Goal: Navigation & Orientation: Find specific page/section

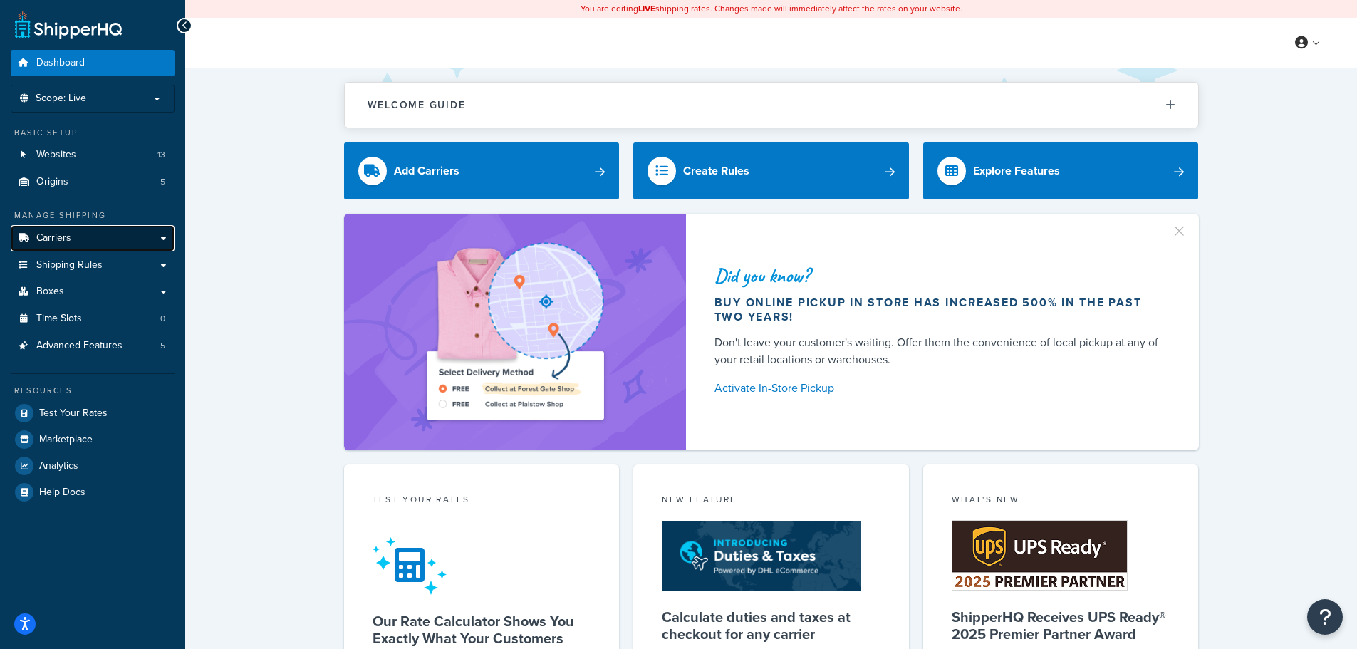
click at [86, 245] on link "Carriers" at bounding box center [93, 238] width 164 height 26
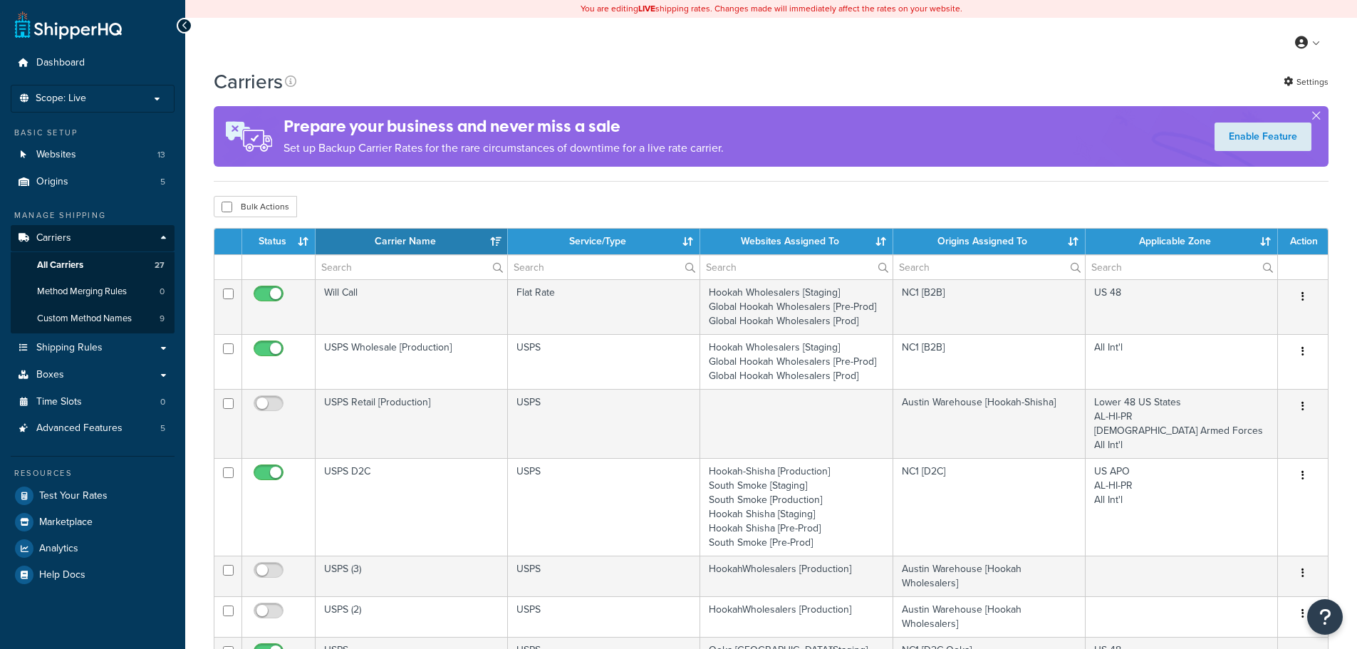
select select "15"
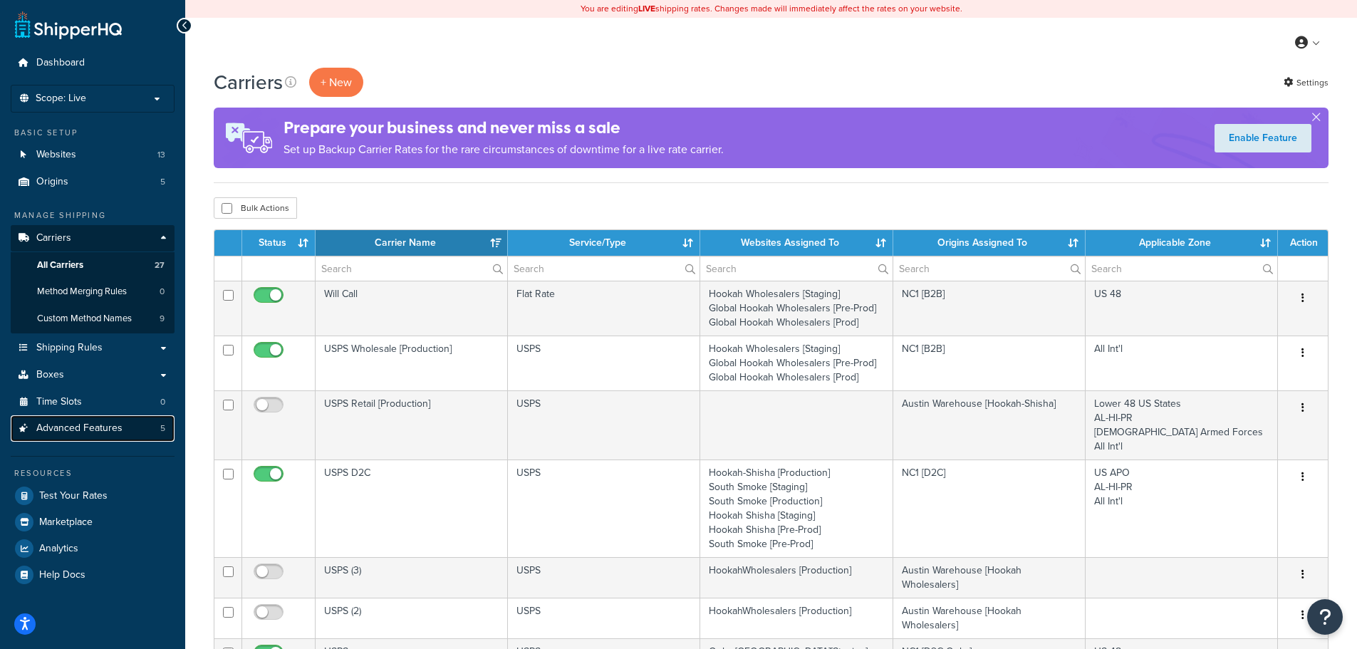
click at [105, 442] on link "Advanced Features 5" at bounding box center [93, 428] width 164 height 26
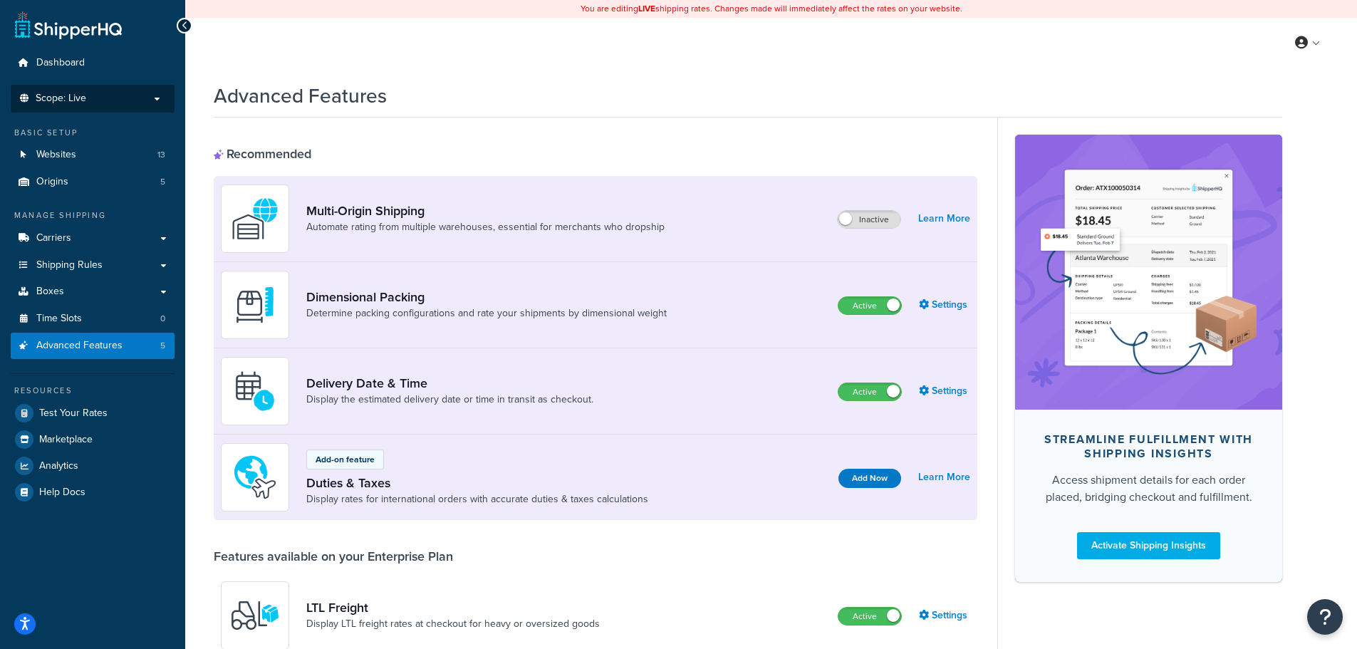
click at [105, 88] on li "Scope: Live" at bounding box center [93, 99] width 164 height 28
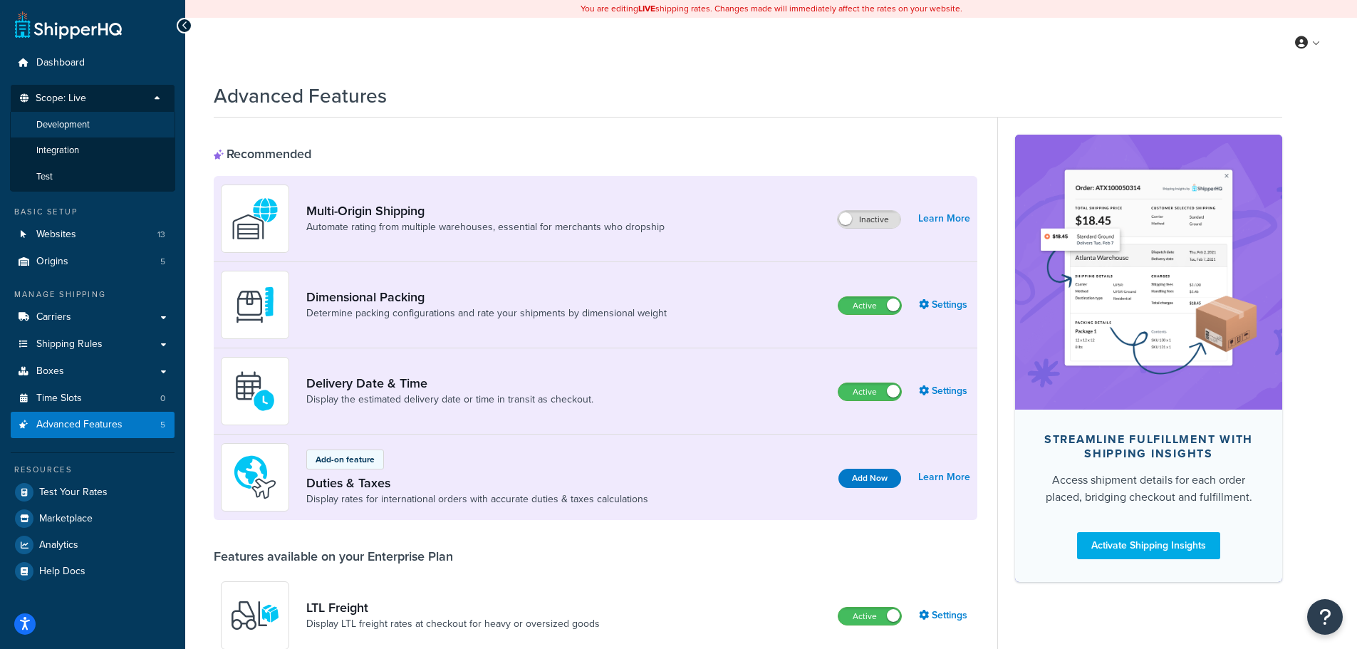
click at [85, 128] on span "Development" at bounding box center [62, 125] width 53 height 12
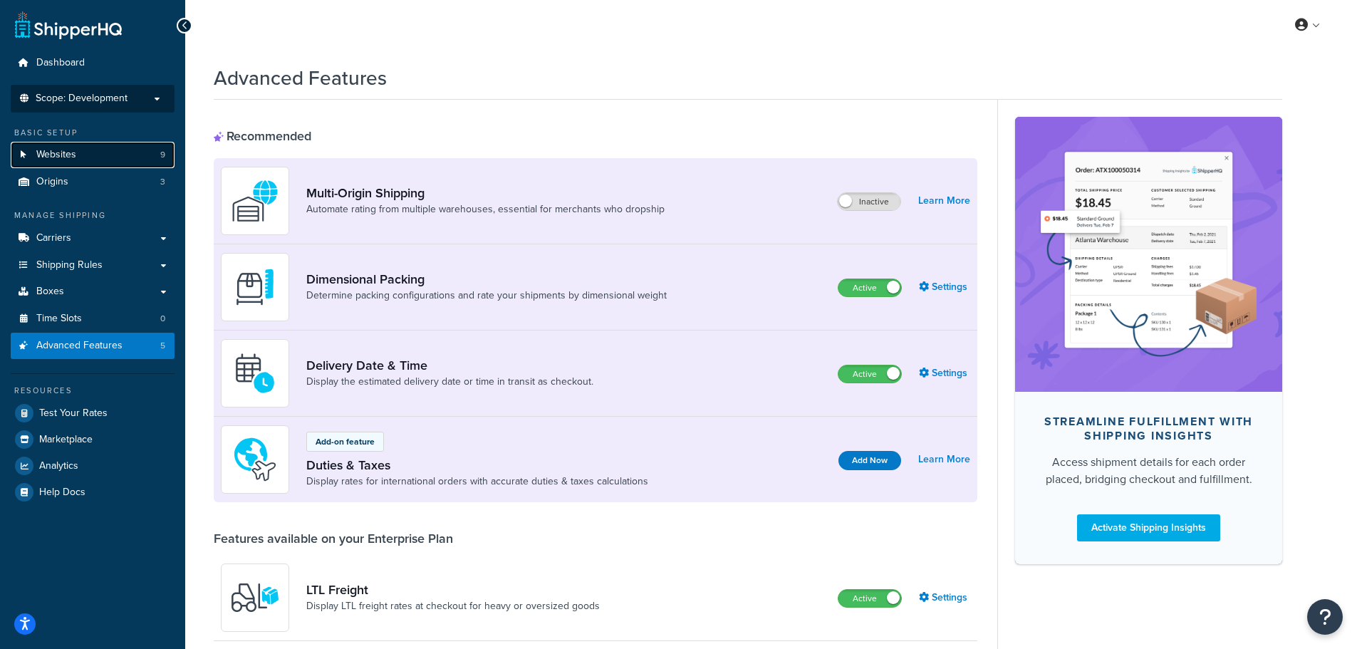
click at [98, 165] on link "Websites 9" at bounding box center [93, 155] width 164 height 26
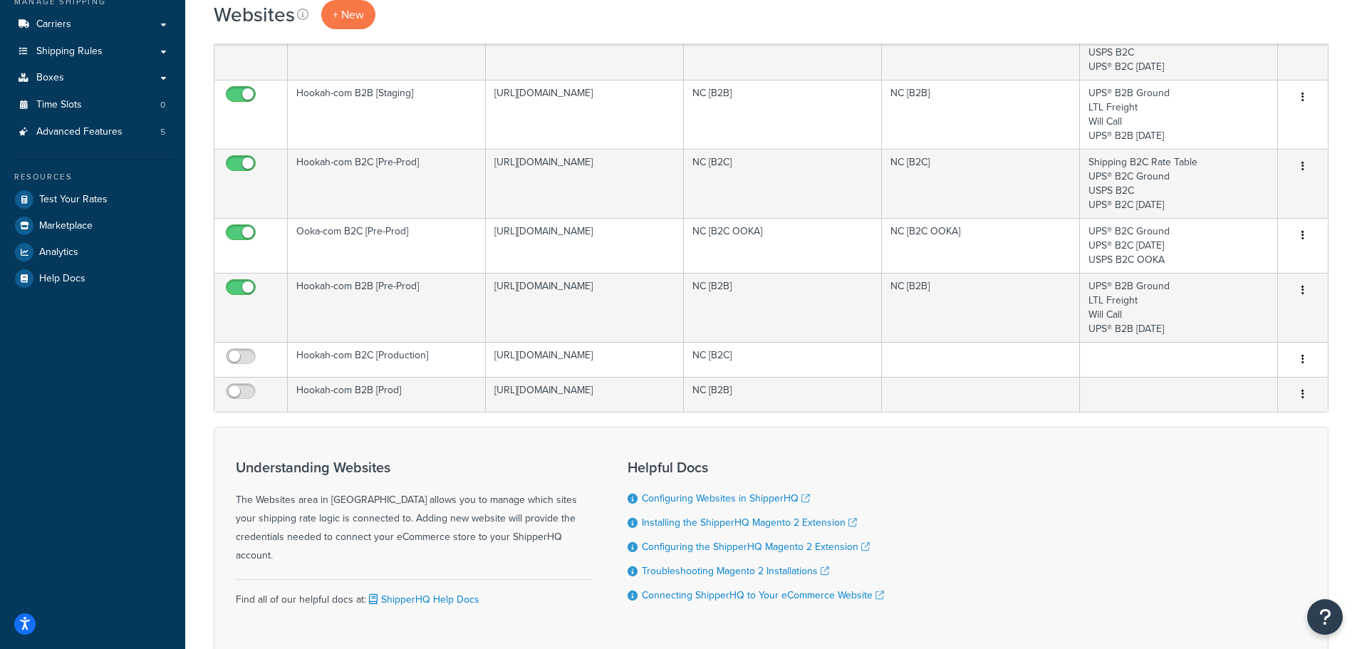
scroll to position [285, 0]
